Goal: Information Seeking & Learning: Find specific fact

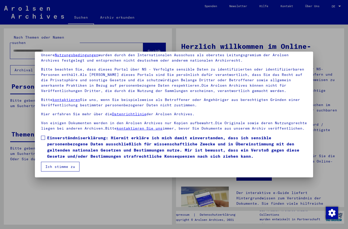
scroll to position [22, 0]
click at [48, 143] on span "Einverständniserklärung: Hiermit erkläre ich mich damit einverstanden, dass ich…" at bounding box center [177, 146] width 260 height 24
click at [60, 161] on button "Ich stimme zu" at bounding box center [60, 166] width 39 height 10
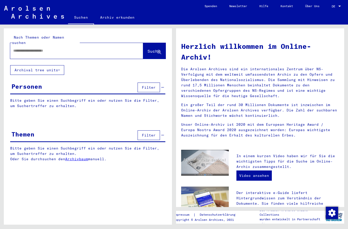
click at [338, 5] on span "DE" at bounding box center [335, 7] width 6 height 4
click at [333, 10] on span "English" at bounding box center [327, 9] width 13 height 4
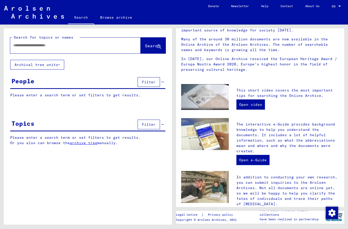
scroll to position [65, 0]
click at [258, 103] on link "Open video" at bounding box center [251, 104] width 29 height 10
click at [111, 47] on input "text" at bounding box center [69, 45] width 112 height 5
type input "***"
click at [154, 45] on span "Search" at bounding box center [152, 45] width 15 height 5
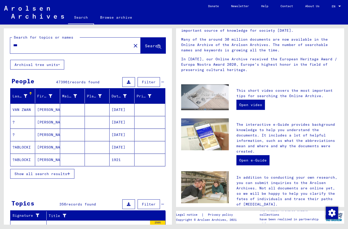
click at [27, 96] on icon at bounding box center [26, 96] width 4 height 4
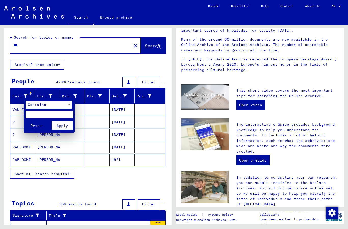
click at [49, 115] on input "text" at bounding box center [49, 114] width 47 height 8
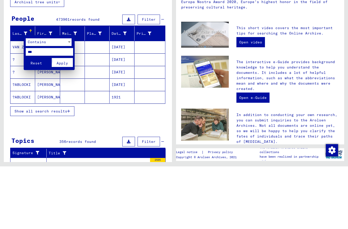
type input "***"
click at [66, 123] on span "Apply" at bounding box center [62, 125] width 11 height 5
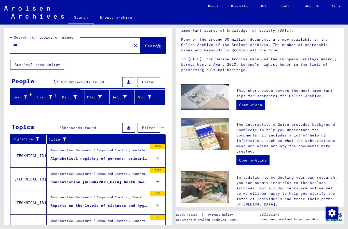
click at [51, 98] on icon at bounding box center [51, 97] width 4 height 4
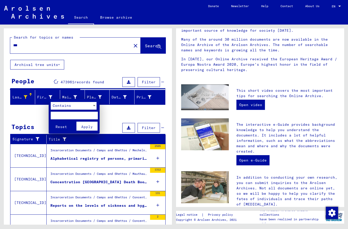
click at [67, 116] on input "text" at bounding box center [74, 115] width 47 height 8
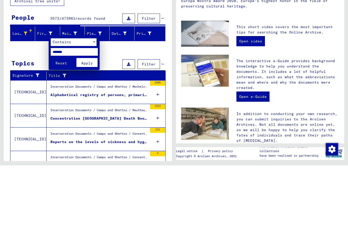
type input "******"
click at [83, 124] on span "Apply" at bounding box center [86, 126] width 11 height 5
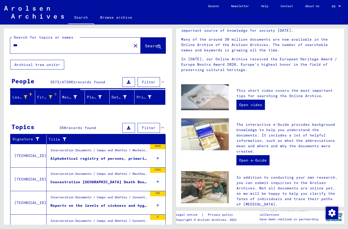
click at [71, 97] on div "Maiden Name" at bounding box center [69, 96] width 15 height 5
click at [72, 98] on div "Maiden Name" at bounding box center [69, 96] width 15 height 5
click at [73, 99] on div at bounding box center [75, 96] width 4 height 5
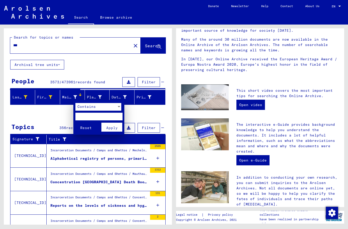
click at [98, 114] on input "text" at bounding box center [99, 117] width 47 height 8
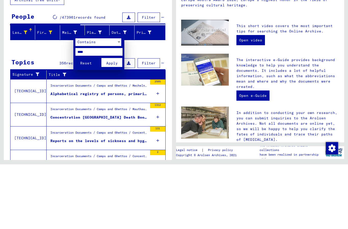
type input "****"
click at [112, 125] on span "Apply" at bounding box center [111, 127] width 11 height 5
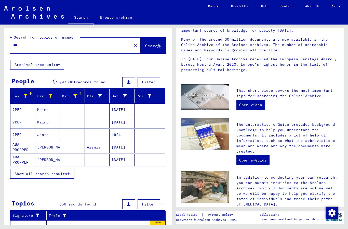
click at [26, 135] on mat-cell "?PER" at bounding box center [22, 134] width 25 height 12
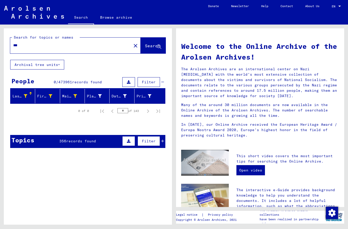
click at [71, 95] on div "Maiden Name" at bounding box center [69, 95] width 15 height 5
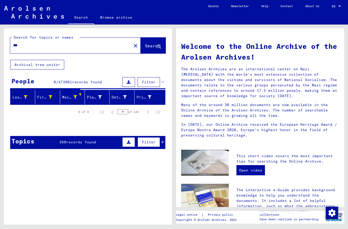
click at [82, 98] on div "Maiden Name" at bounding box center [73, 97] width 22 height 8
click at [71, 98] on div "Maiden Name" at bounding box center [69, 96] width 15 height 5
click at [73, 95] on icon at bounding box center [75, 97] width 4 height 4
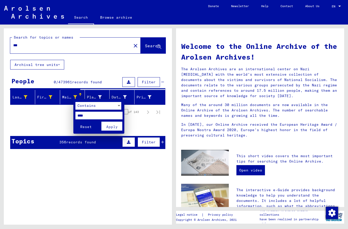
click at [109, 116] on input "****" at bounding box center [99, 115] width 47 height 8
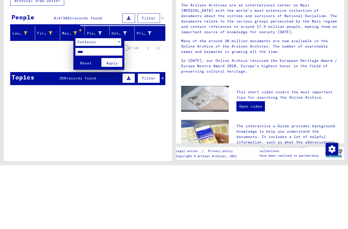
click at [89, 69] on div at bounding box center [174, 114] width 348 height 229
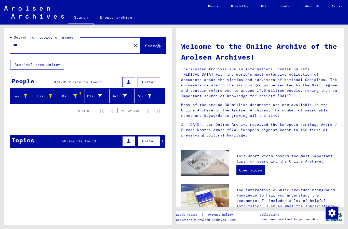
click at [77, 93] on div at bounding box center [75, 95] width 4 height 5
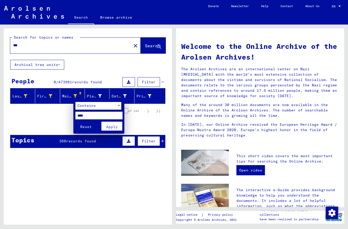
click at [87, 125] on span "Reset" at bounding box center [85, 126] width 11 height 5
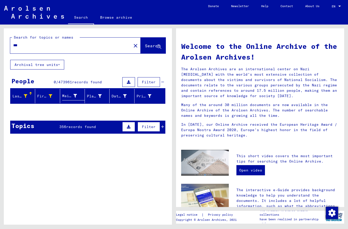
click at [152, 124] on span "Filter" at bounding box center [149, 126] width 14 height 5
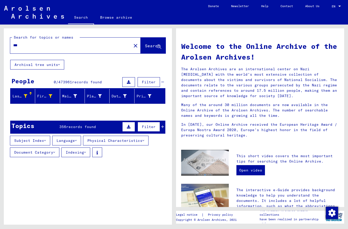
click at [92, 126] on span "records found" at bounding box center [81, 126] width 30 height 5
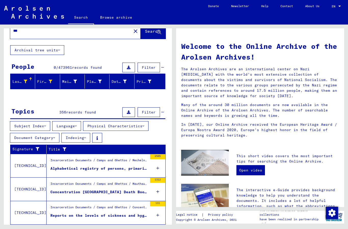
scroll to position [17, 0]
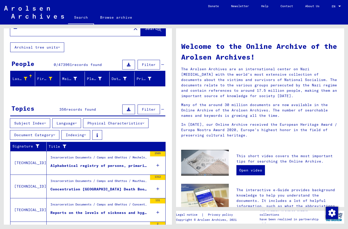
click at [86, 164] on div "Alphabetical registry of persons, primarily [DEMOGRAPHIC_DATA], who were deport…" at bounding box center [99, 165] width 97 height 5
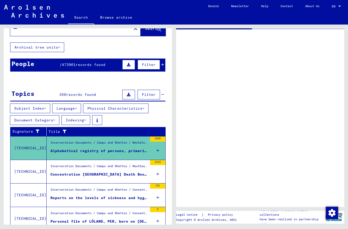
click at [155, 146] on div "2505" at bounding box center [157, 147] width 15 height 23
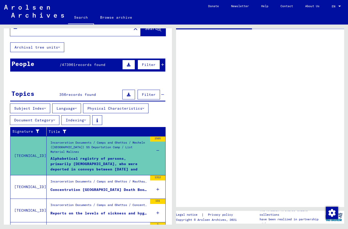
click at [157, 138] on div "2505" at bounding box center [157, 138] width 15 height 5
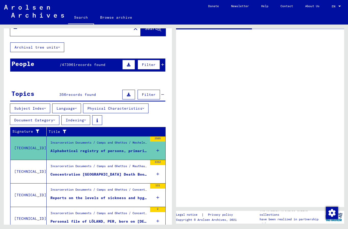
click at [156, 146] on div "2505" at bounding box center [157, 147] width 15 height 23
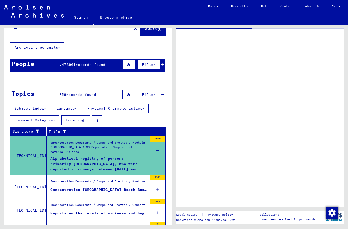
click at [136, 162] on div "Alphabetical registry of persons, primarily [DEMOGRAPHIC_DATA], who were deport…" at bounding box center [99, 163] width 97 height 15
click at [164, 64] on div "People / 473961 records found Filter" at bounding box center [87, 64] width 155 height 13
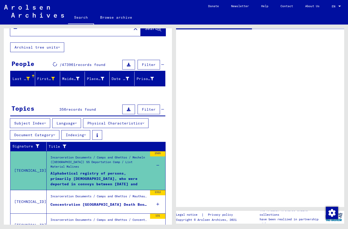
click at [18, 76] on div "Last Name" at bounding box center [21, 78] width 17 height 5
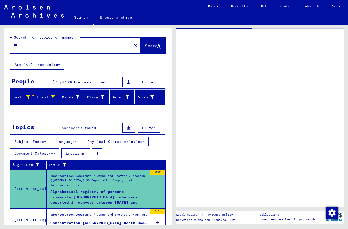
click at [150, 49] on button "Search" at bounding box center [153, 46] width 25 height 16
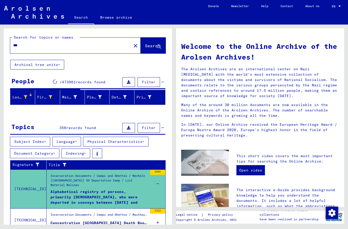
click at [164, 130] on div "Filter" at bounding box center [142, 127] width 43 height 12
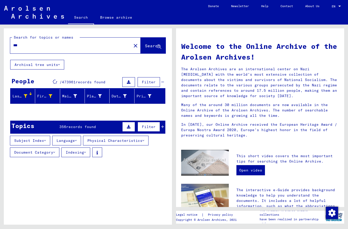
click at [49, 98] on div at bounding box center [51, 95] width 4 height 5
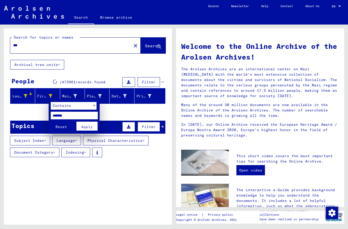
click at [30, 98] on div at bounding box center [174, 114] width 348 height 229
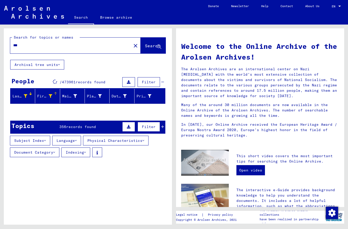
click at [21, 94] on div "Last Name" at bounding box center [20, 95] width 15 height 5
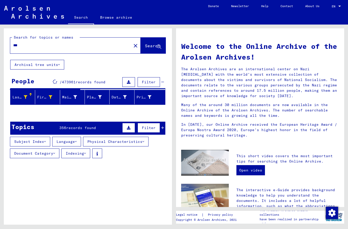
click at [25, 97] on icon at bounding box center [26, 97] width 4 height 4
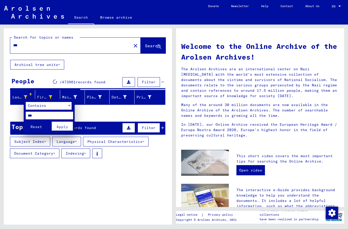
click at [64, 123] on button "Apply" at bounding box center [62, 125] width 21 height 9
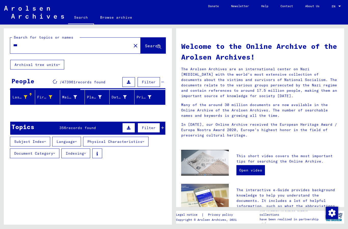
click at [53, 60] on button "Archival tree units" at bounding box center [37, 65] width 54 height 10
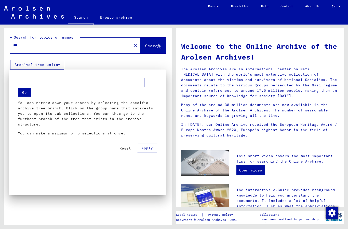
click at [121, 149] on span "Reset" at bounding box center [125, 148] width 11 height 5
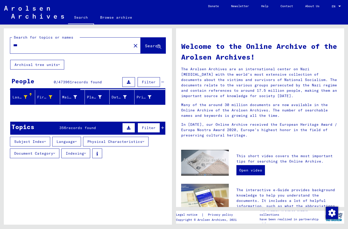
click at [59, 68] on button "Archival tree units" at bounding box center [37, 65] width 54 height 10
